Goal: Task Accomplishment & Management: Manage account settings

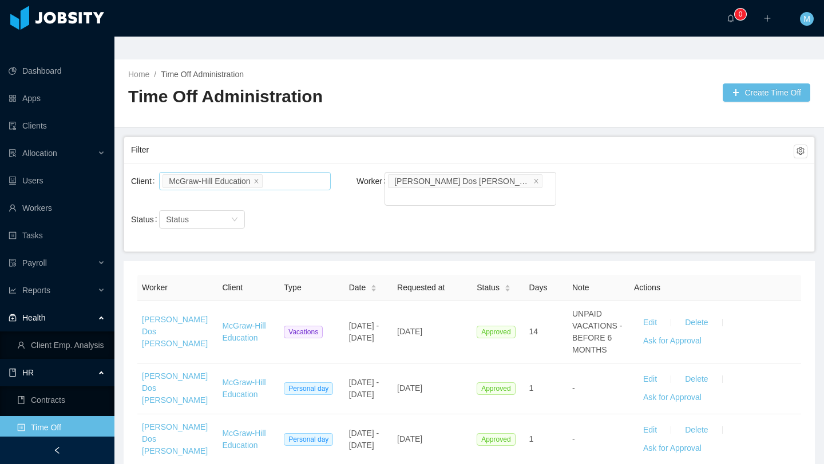
click at [255, 174] on li "McGraw-Hill Education" at bounding box center [212, 181] width 100 height 14
click at [259, 178] on icon "icon: close" at bounding box center [256, 181] width 6 height 6
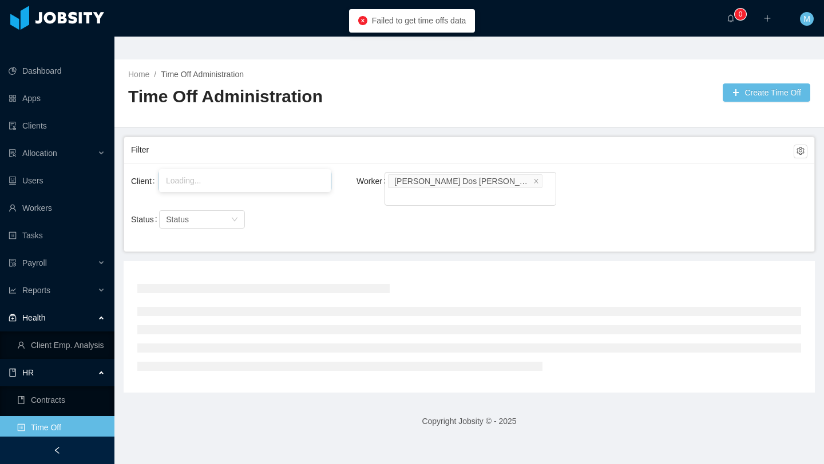
type input "*****"
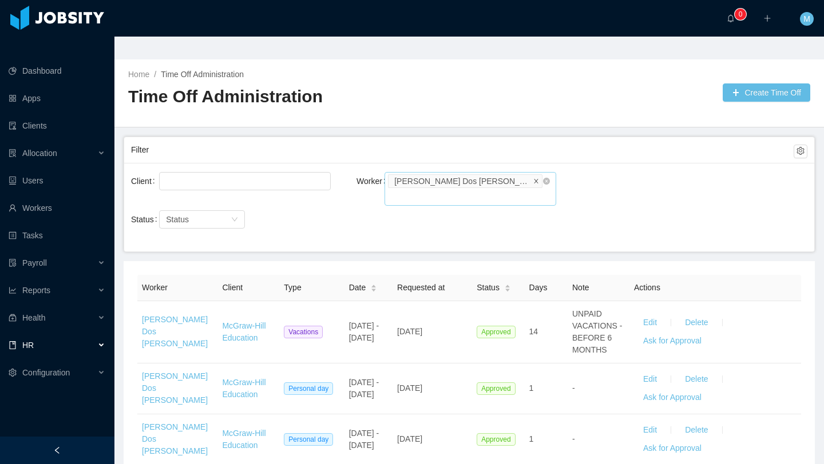
click at [534, 178] on icon "icon: close" at bounding box center [536, 180] width 4 height 4
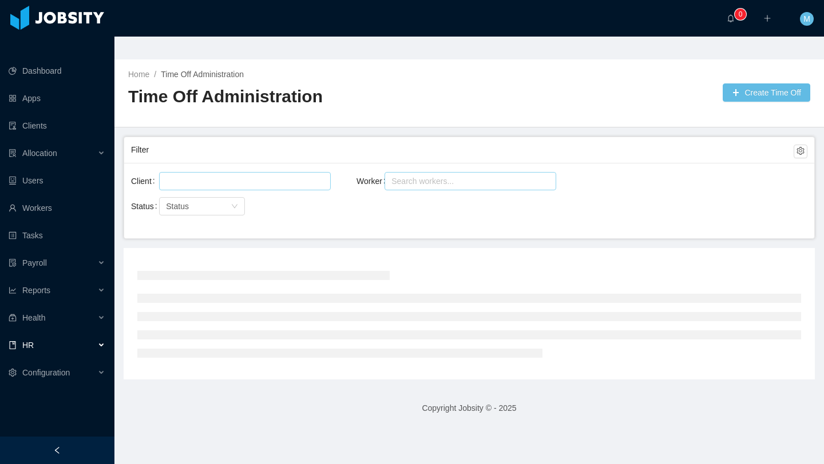
click at [249, 173] on div at bounding box center [242, 181] width 161 height 17
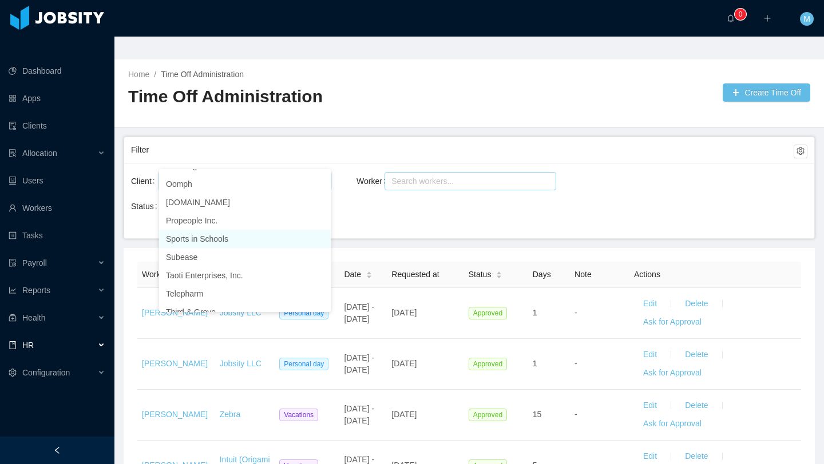
scroll to position [777, 0]
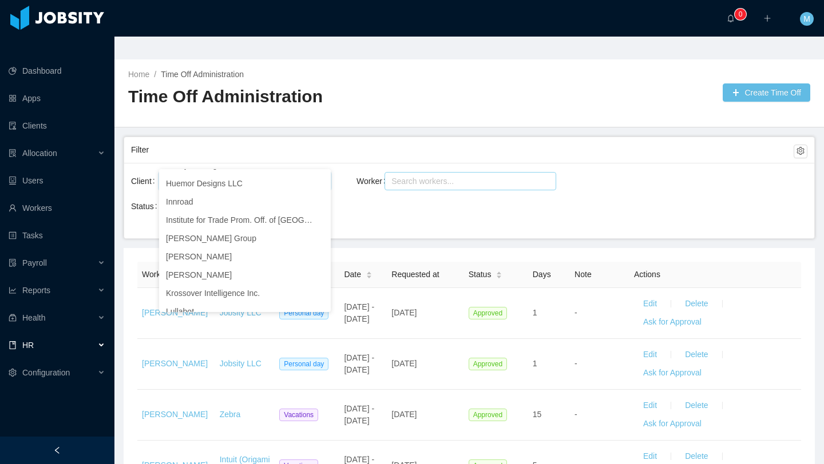
type input "*****"
click at [356, 195] on div "Status Status" at bounding box center [243, 206] width 225 height 23
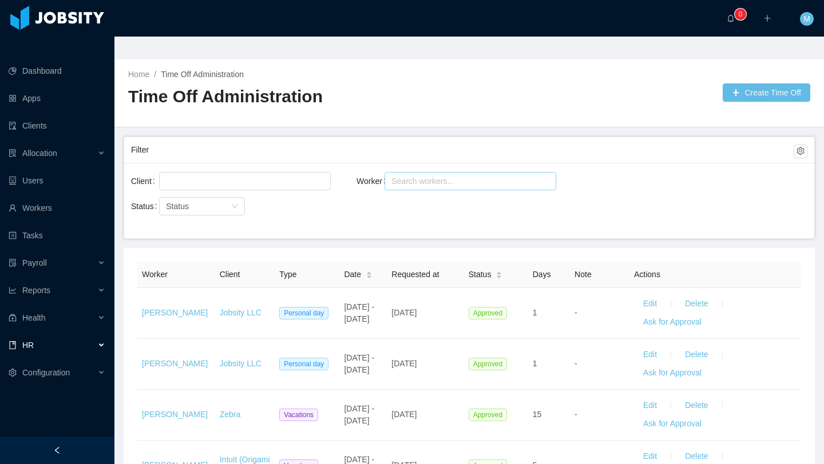
click at [446, 176] on div "Search workers..." at bounding box center [465, 181] width 148 height 11
type input "*******"
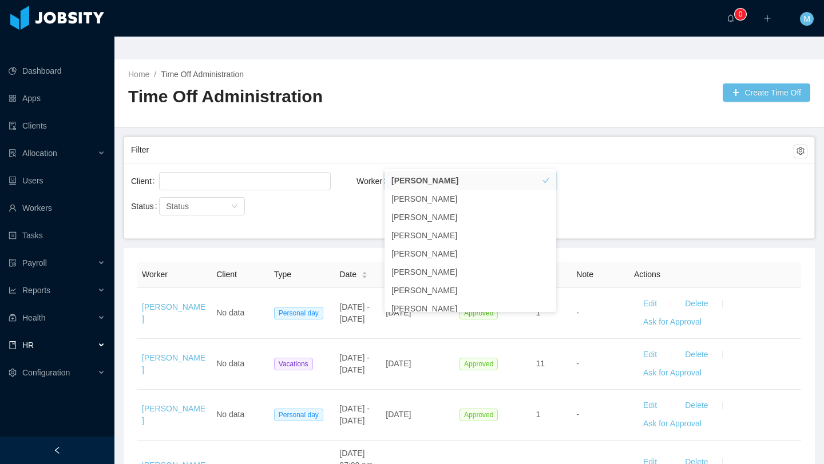
click at [337, 195] on div "Status Status" at bounding box center [243, 206] width 225 height 23
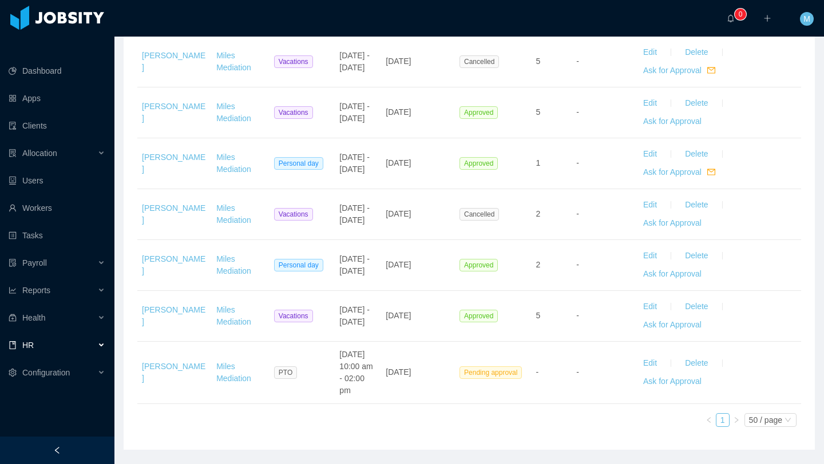
scroll to position [1338, 0]
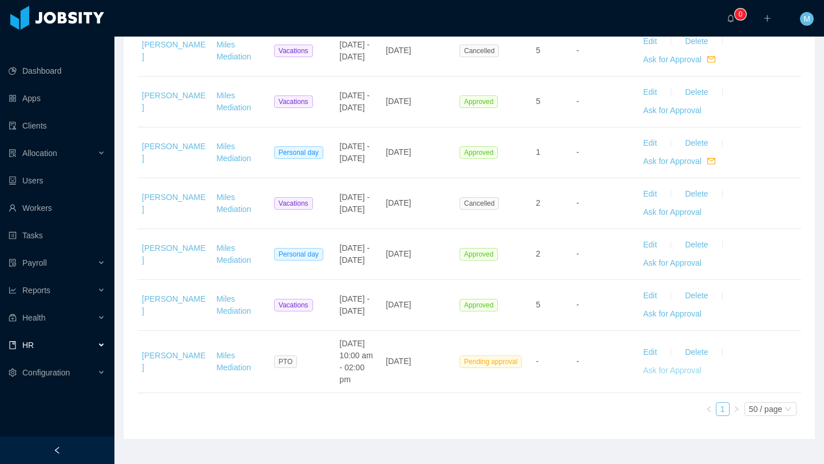
drag, startPoint x: 661, startPoint y: 347, endPoint x: 649, endPoint y: 400, distance: 54.7
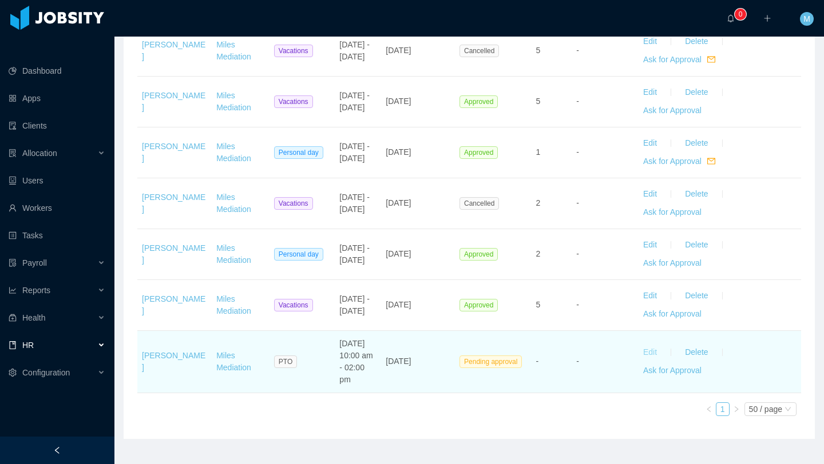
click at [650, 344] on button "Edit" at bounding box center [650, 353] width 32 height 18
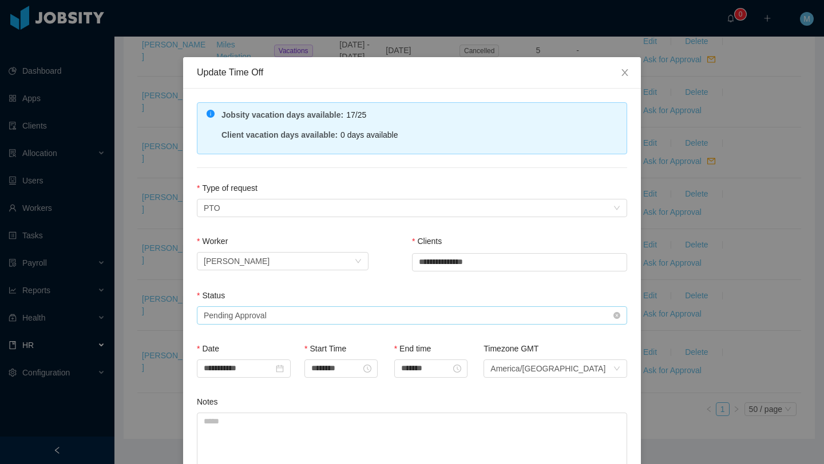
click at [344, 304] on div "Status" at bounding box center [412, 298] width 430 height 17
click at [303, 313] on div "Select status Pending Approval" at bounding box center [408, 315] width 409 height 17
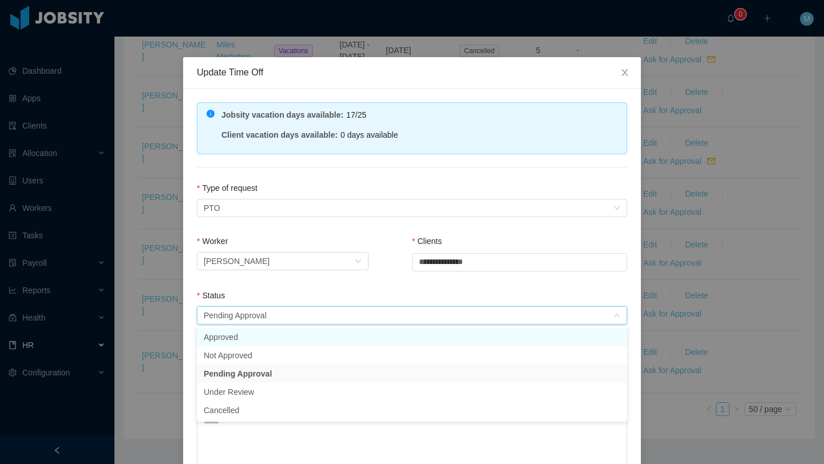
click at [254, 334] on li "Approved" at bounding box center [412, 337] width 430 height 18
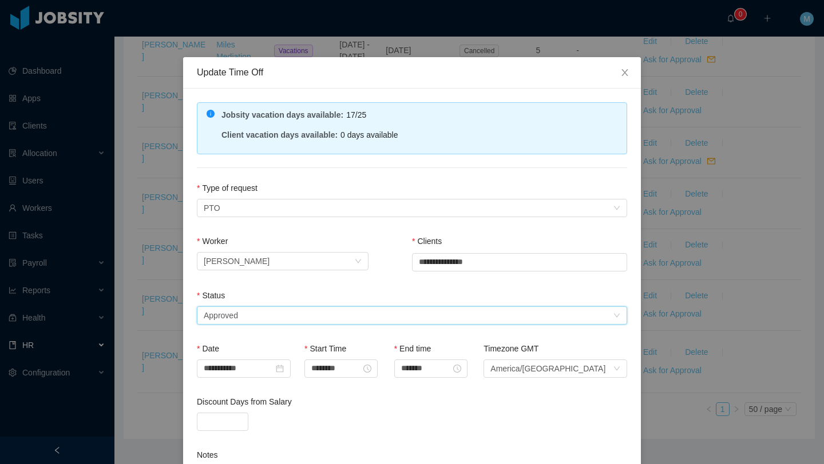
click at [291, 296] on div "Status" at bounding box center [412, 298] width 430 height 17
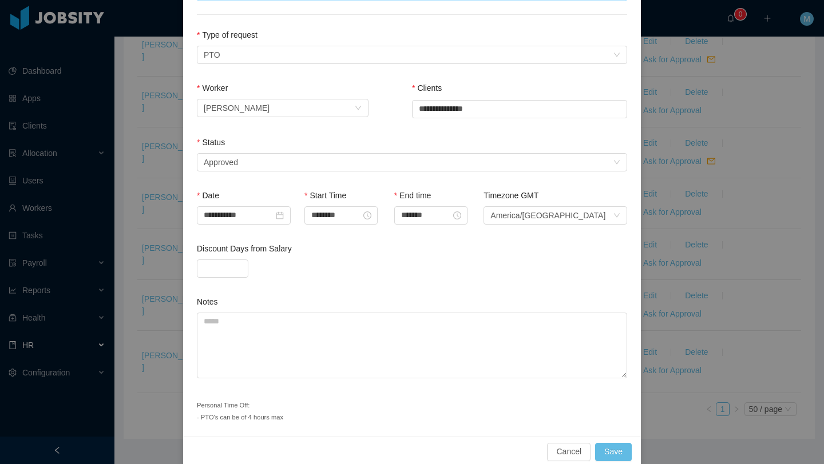
scroll to position [169, 0]
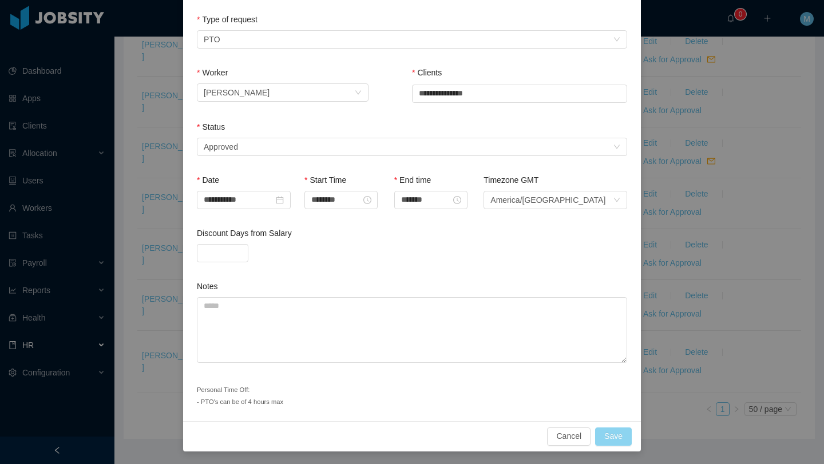
click at [617, 438] on button "Save" at bounding box center [613, 437] width 37 height 18
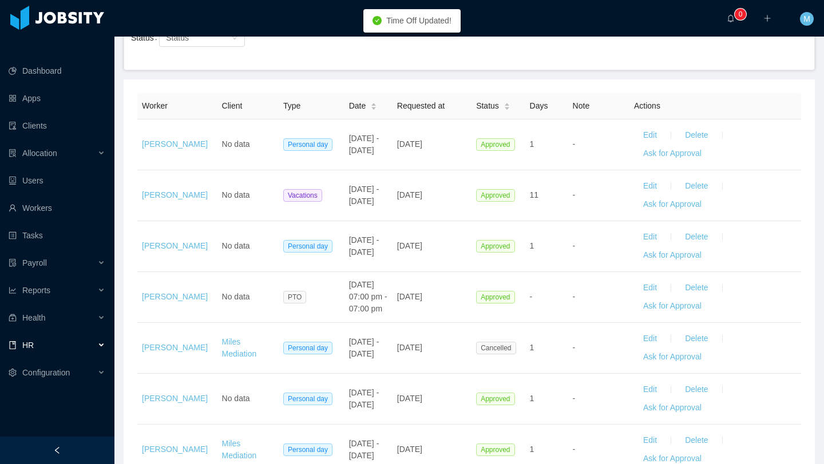
scroll to position [101, 0]
